Goal: Task Accomplishment & Management: Complete application form

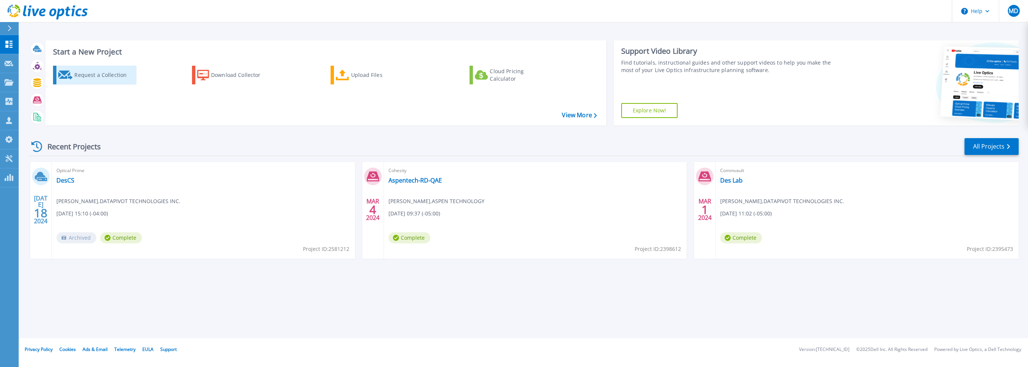
click at [99, 74] on div "Request a Collection" at bounding box center [104, 75] width 60 height 15
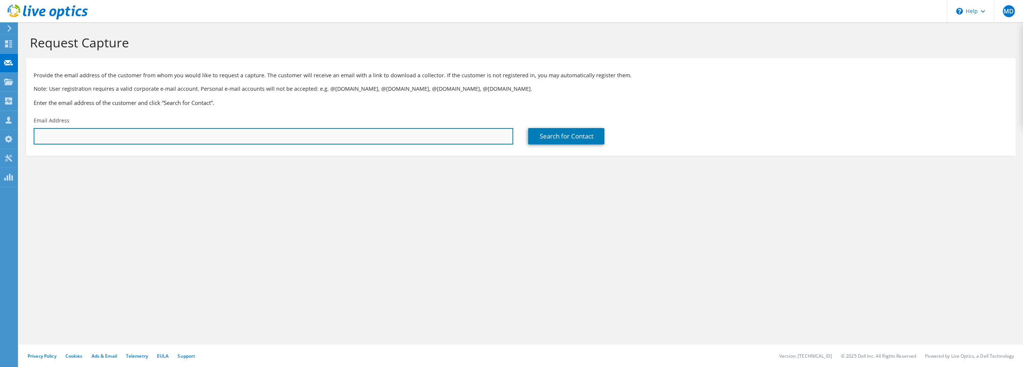
click at [145, 134] on input "text" at bounding box center [273, 136] width 479 height 16
paste input "[PERSON_NAME];"
click at [92, 141] on input "LaSorsa, Anthony;" at bounding box center [273, 136] width 479 height 16
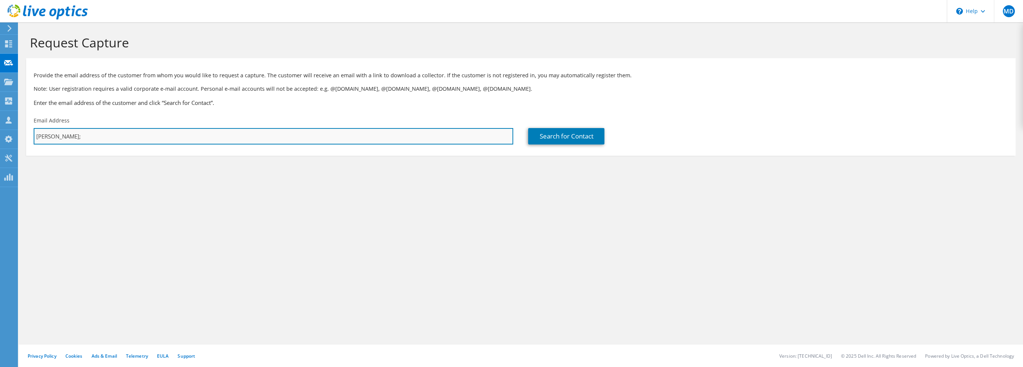
paste input "alasorsa@spragueenergy.com"
type input "alasorsa@spragueenergy.com"
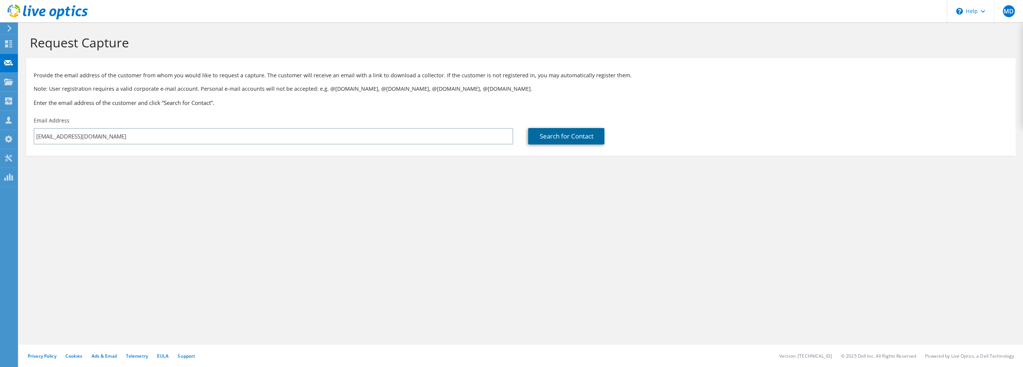
click at [565, 135] on link "Search for Contact" at bounding box center [566, 136] width 76 height 16
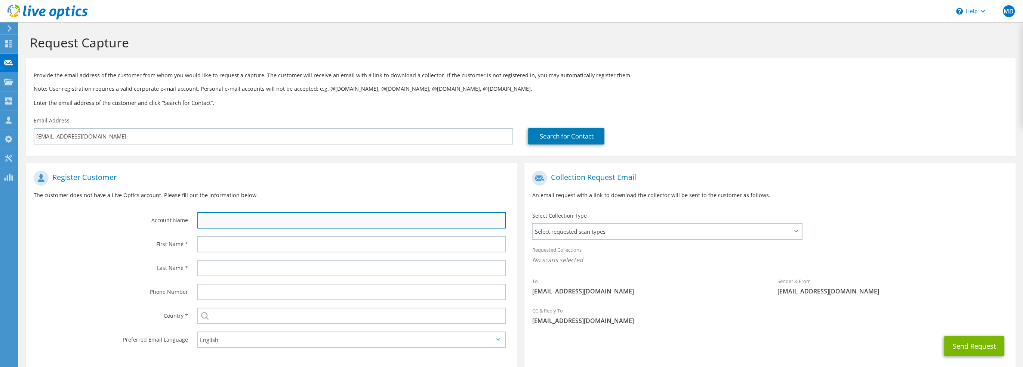
click at [383, 221] on input "text" at bounding box center [351, 220] width 309 height 16
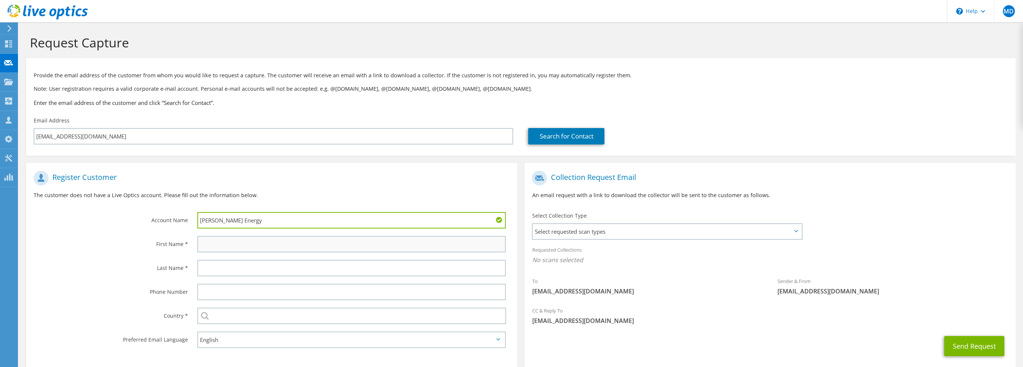
type input "Sprague Energy"
click at [302, 241] on input "text" at bounding box center [351, 244] width 309 height 16
type input "Anthony"
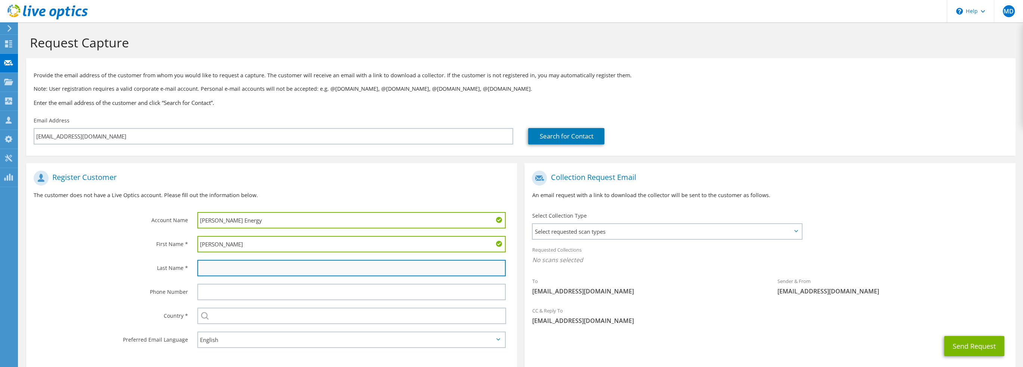
click at [249, 263] on input "text" at bounding box center [351, 268] width 309 height 16
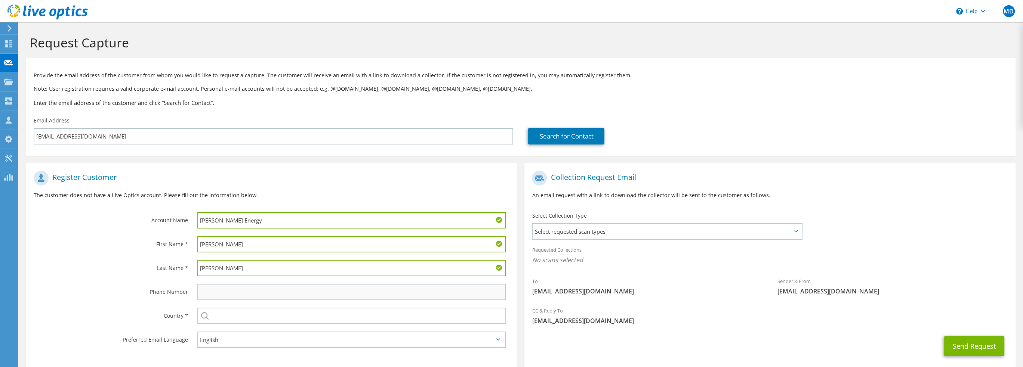
type input "Lasorsa"
click at [278, 289] on input "text" at bounding box center [351, 292] width 309 height 16
click at [330, 293] on input "text" at bounding box center [351, 292] width 309 height 16
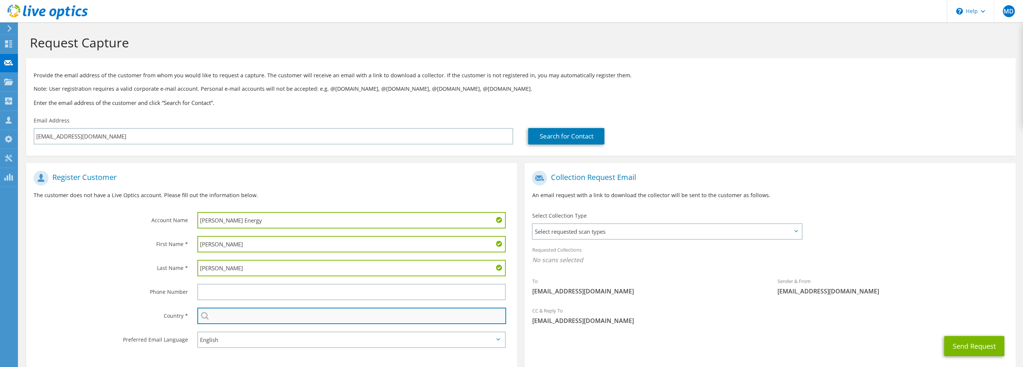
click at [340, 309] on input "text" at bounding box center [351, 316] width 309 height 16
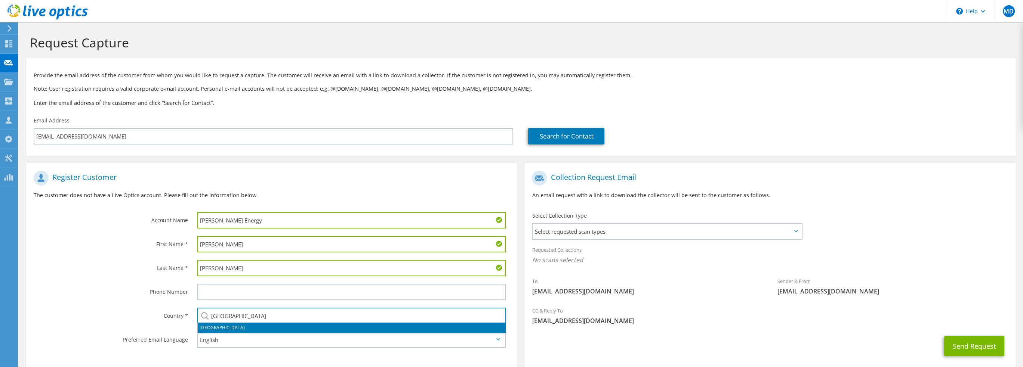
click at [233, 326] on li "United States" at bounding box center [352, 328] width 308 height 10
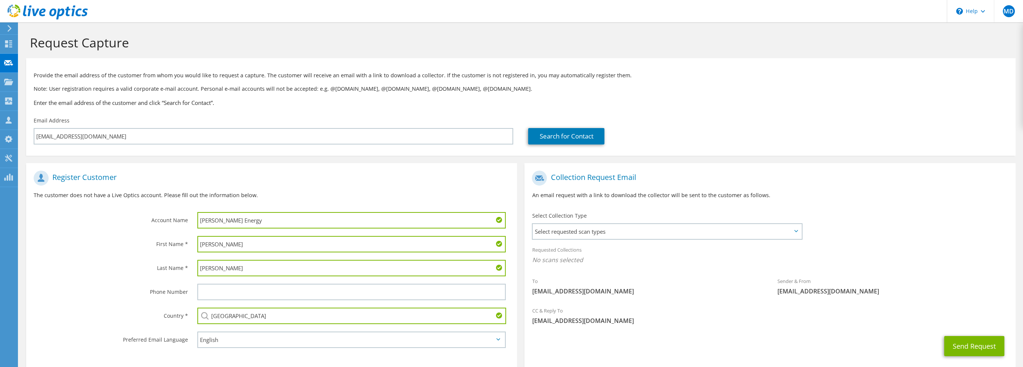
type input "United States"
click at [355, 354] on section "Register Customer The customer does not have a Live Optics account. Please fill…" at bounding box center [271, 267] width 491 height 208
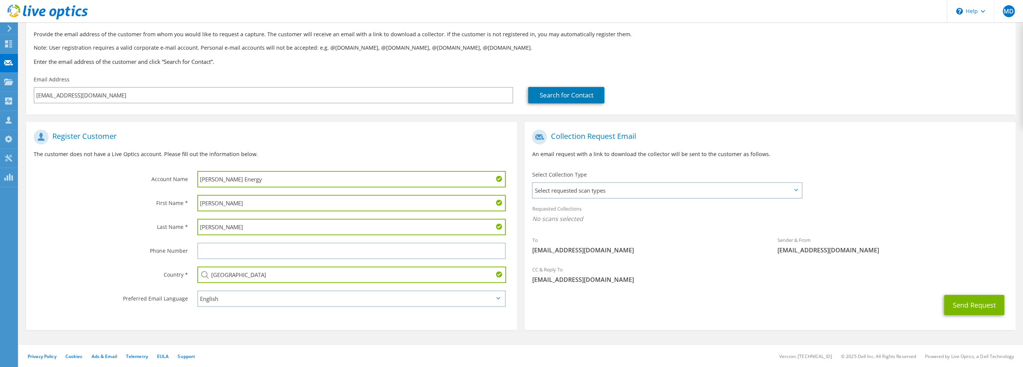
scroll to position [42, 0]
click at [797, 191] on icon at bounding box center [796, 190] width 4 height 2
click at [795, 189] on icon at bounding box center [796, 190] width 4 height 2
click at [781, 188] on span "Select requested scan types" at bounding box center [667, 190] width 269 height 15
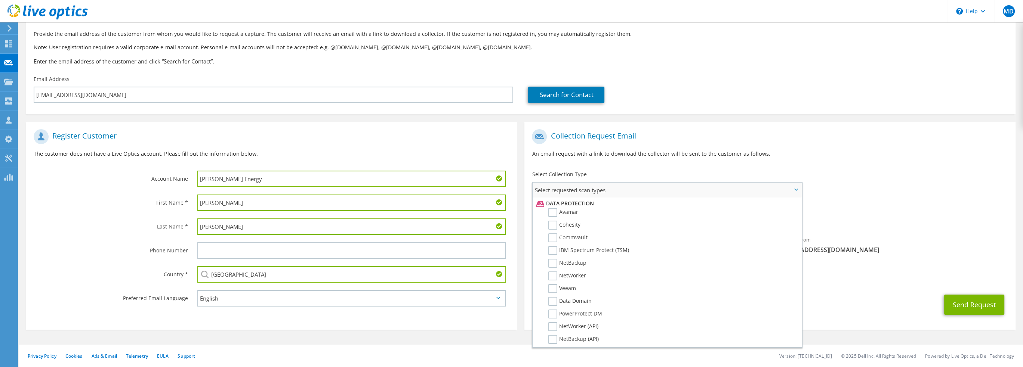
scroll to position [336, 0]
click at [553, 272] on label "Veeam" at bounding box center [562, 276] width 28 height 9
click at [0, 0] on input "Veeam" at bounding box center [0, 0] width 0 height 0
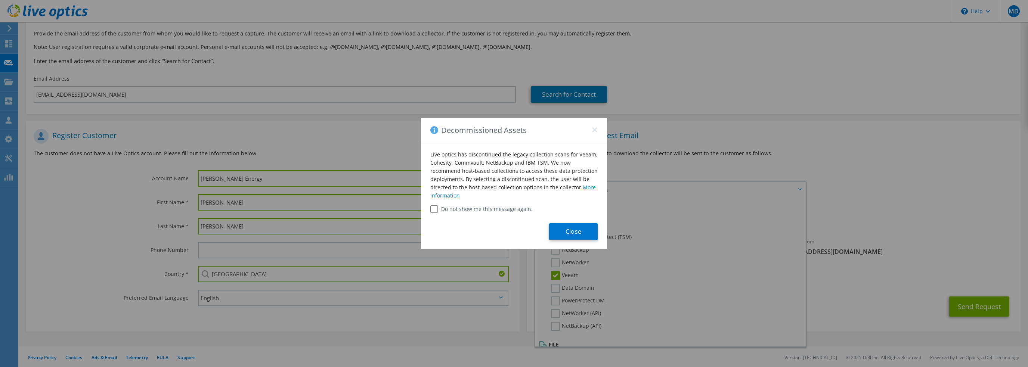
click at [581, 189] on link "More information" at bounding box center [514, 191] width 166 height 15
click at [586, 231] on button "Close" at bounding box center [573, 231] width 49 height 17
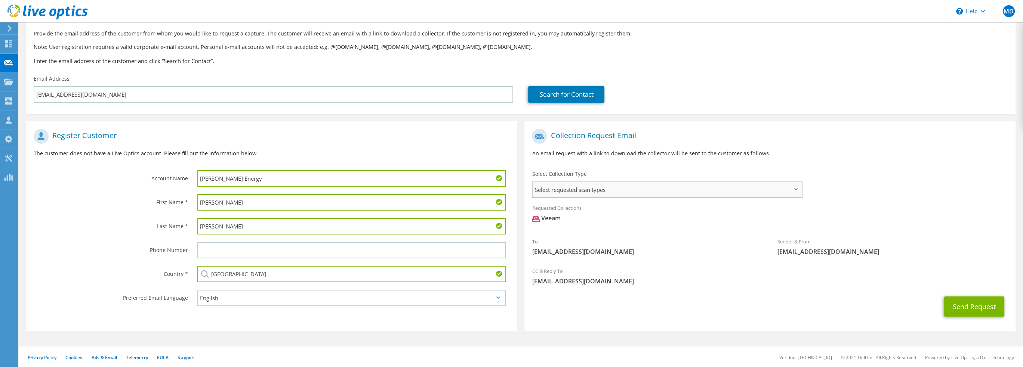
click at [617, 194] on span "Select requested scan types" at bounding box center [667, 189] width 269 height 15
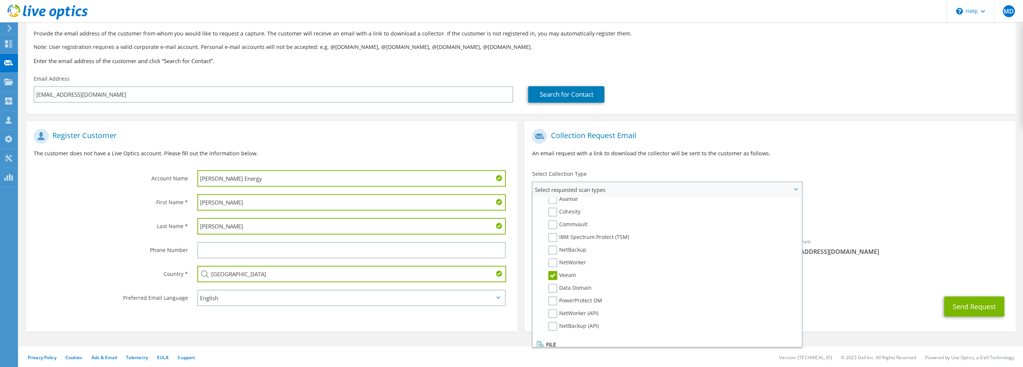
click at [552, 271] on label "Veeam" at bounding box center [562, 275] width 28 height 9
click at [0, 0] on input "Veeam" at bounding box center [0, 0] width 0 height 0
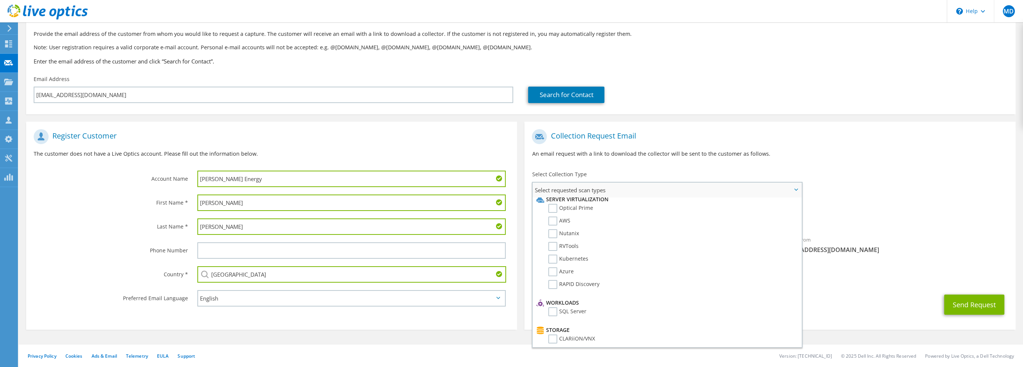
scroll to position [0, 0]
click at [552, 249] on label "RVTools" at bounding box center [563, 251] width 30 height 9
click at [0, 0] on input "RVTools" at bounding box center [0, 0] width 0 height 0
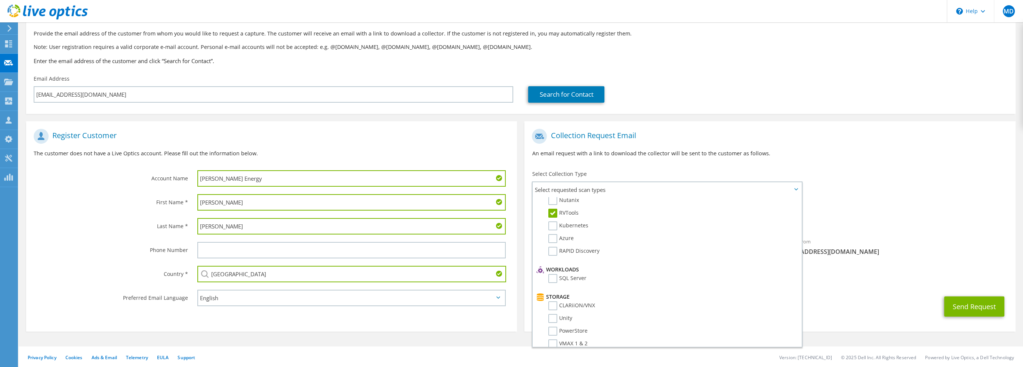
click at [836, 294] on div "Send Request" at bounding box center [769, 307] width 491 height 28
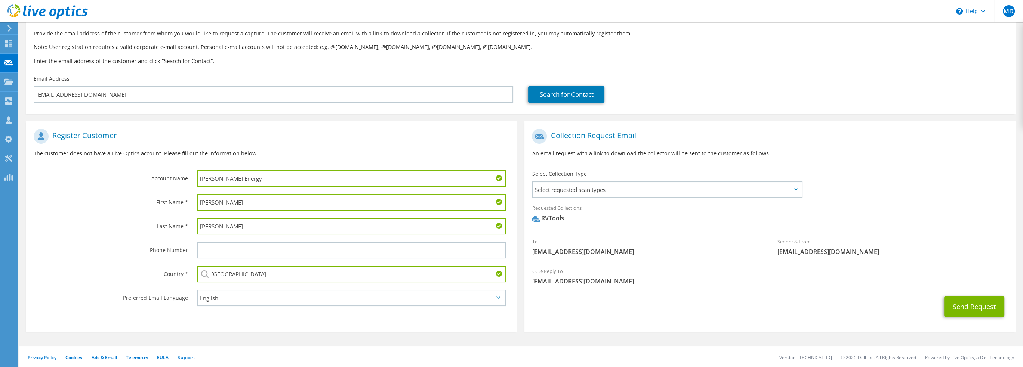
scroll to position [44, 0]
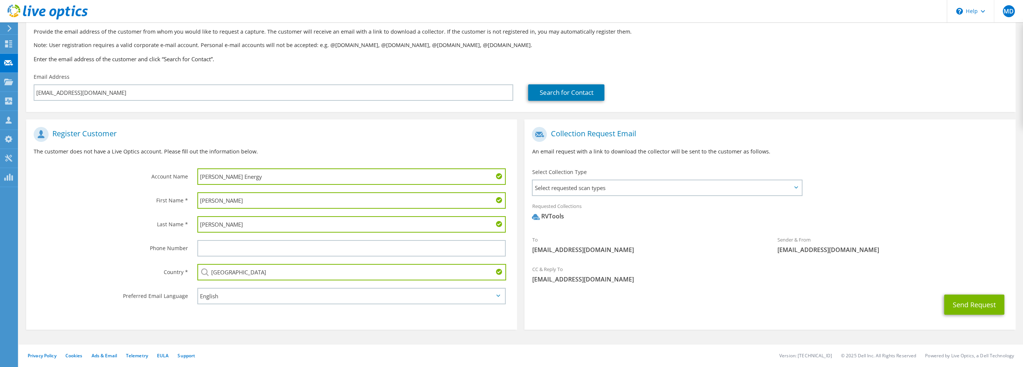
click at [796, 188] on icon at bounding box center [796, 187] width 4 height 2
click at [793, 189] on span "Select requested scan types" at bounding box center [667, 187] width 269 height 15
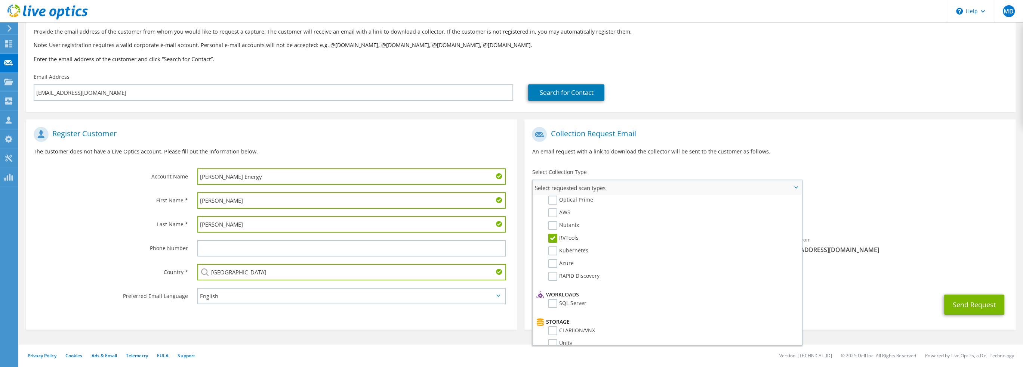
scroll to position [0, 0]
click at [570, 210] on label "Optical Prime" at bounding box center [570, 210] width 45 height 9
click at [0, 0] on input "Optical Prime" at bounding box center [0, 0] width 0 height 0
click at [570, 210] on label "Optical Prime" at bounding box center [570, 210] width 45 height 9
click at [0, 0] on input "Optical Prime" at bounding box center [0, 0] width 0 height 0
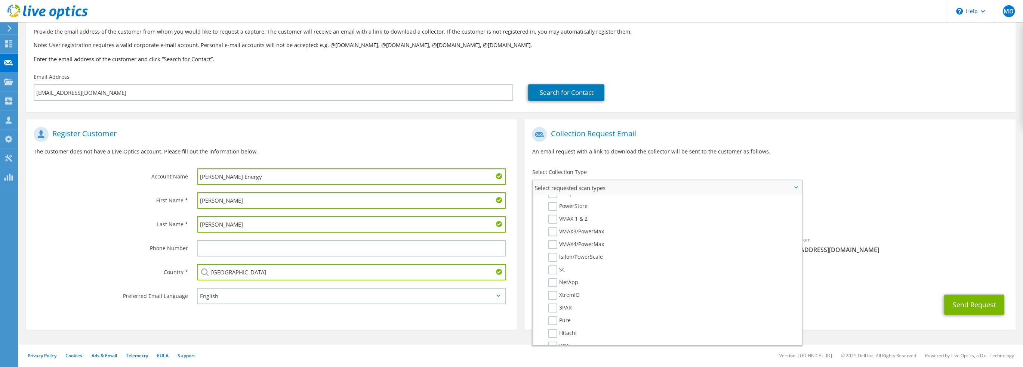
scroll to position [149, 0]
click at [853, 291] on div "Send Request" at bounding box center [769, 305] width 491 height 28
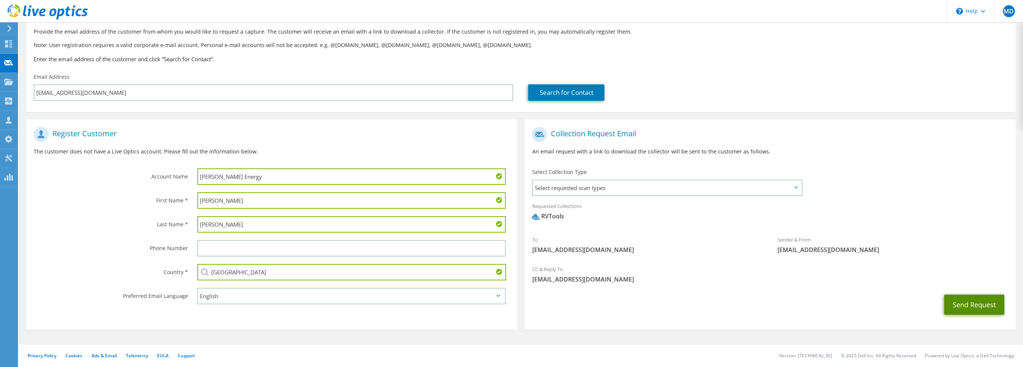
click at [979, 306] on button "Send Request" at bounding box center [974, 305] width 60 height 20
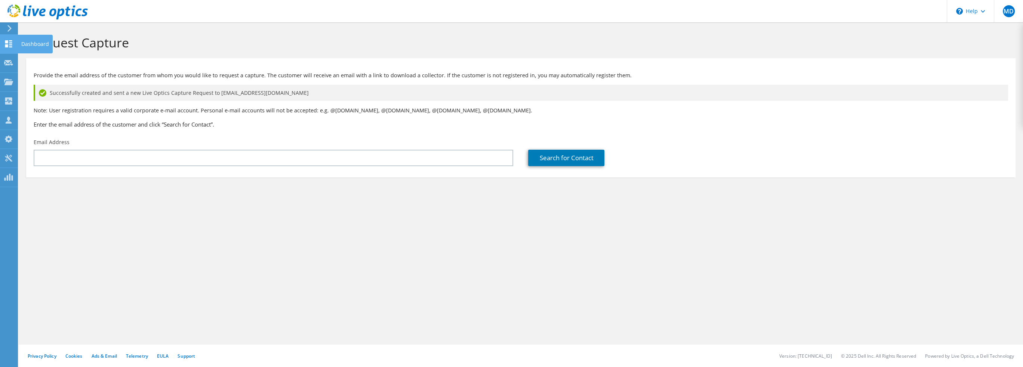
click at [10, 45] on icon at bounding box center [8, 43] width 9 height 7
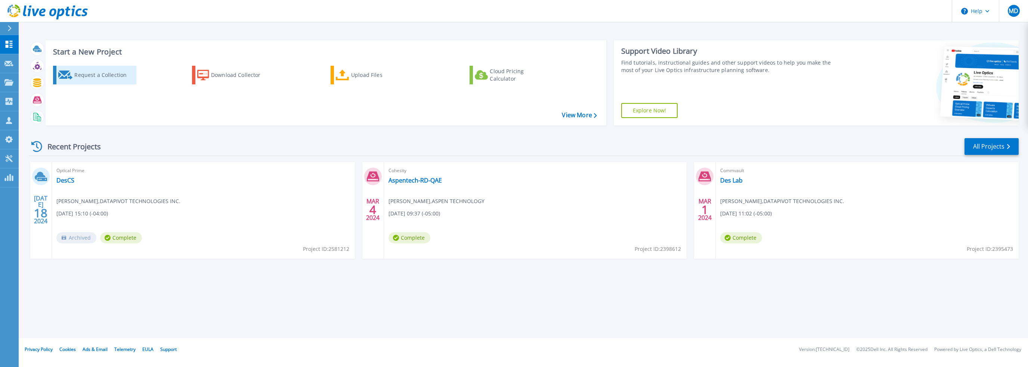
click at [99, 75] on div "Request a Collection" at bounding box center [104, 75] width 60 height 15
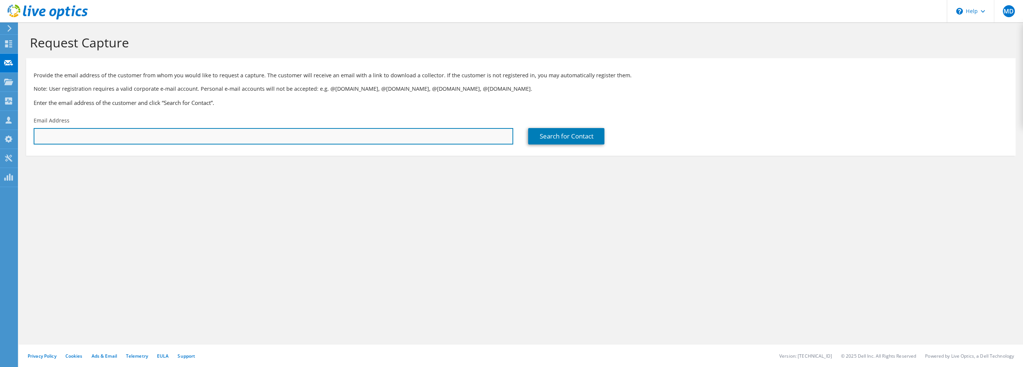
click at [434, 140] on input "text" at bounding box center [273, 136] width 479 height 16
click at [142, 138] on input "text" at bounding box center [273, 136] width 479 height 16
type input "alasorsa@spragueenergy.com"
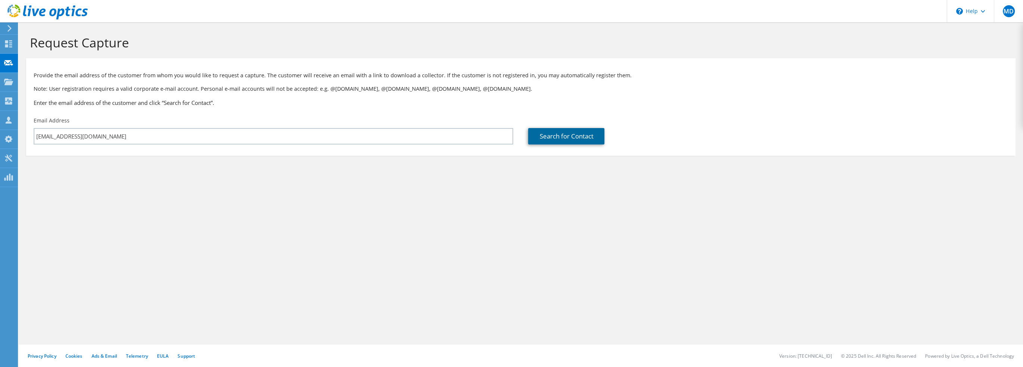
click at [564, 137] on link "Search for Contact" at bounding box center [566, 136] width 76 height 16
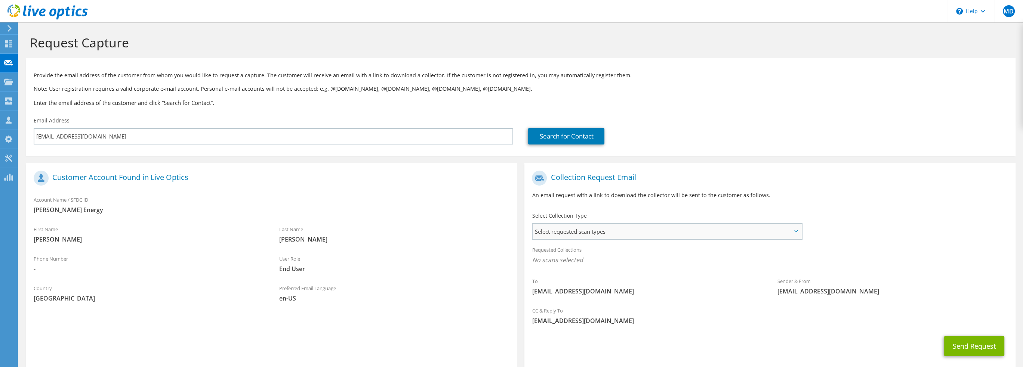
click at [632, 231] on span "Select requested scan types" at bounding box center [667, 231] width 269 height 15
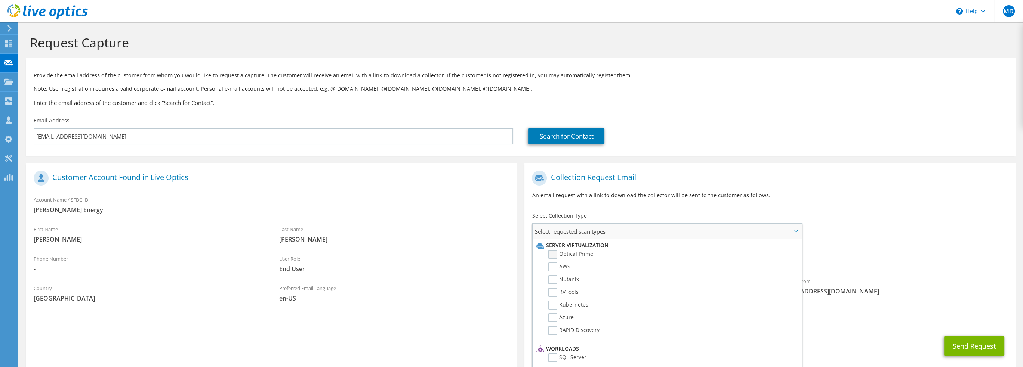
click at [552, 252] on label "Optical Prime" at bounding box center [570, 254] width 45 height 9
click at [0, 0] on input "Optical Prime" at bounding box center [0, 0] width 0 height 0
click at [836, 257] on span "Optical Prime" at bounding box center [770, 262] width 476 height 12
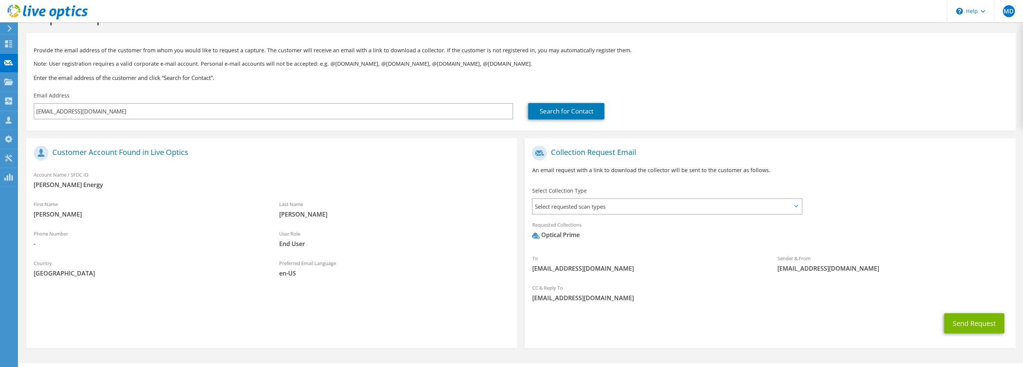
scroll to position [37, 0]
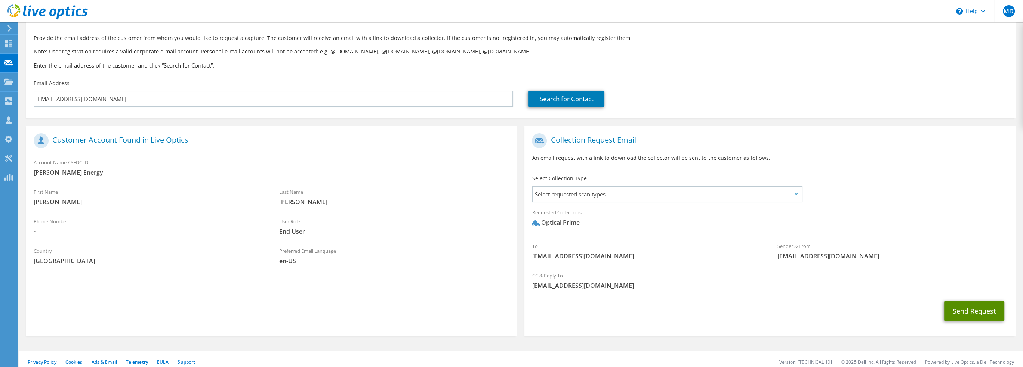
click at [982, 310] on button "Send Request" at bounding box center [974, 311] width 60 height 20
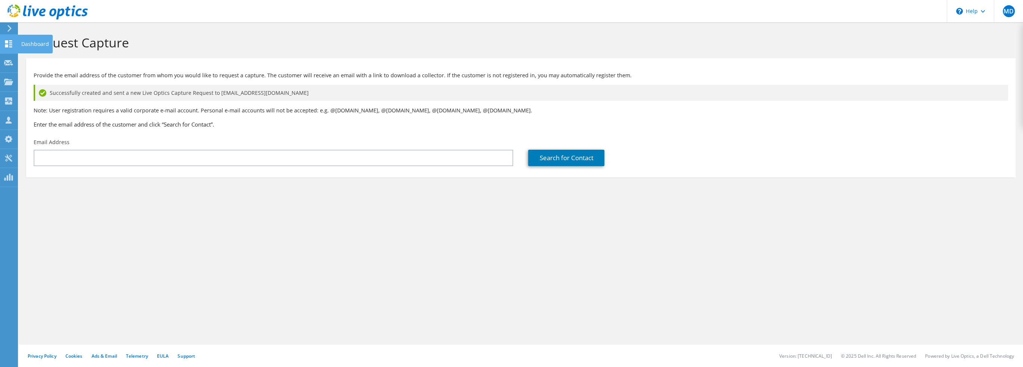
click at [33, 44] on div "Dashboard" at bounding box center [35, 44] width 35 height 19
